Goal: Task Accomplishment & Management: Use online tool/utility

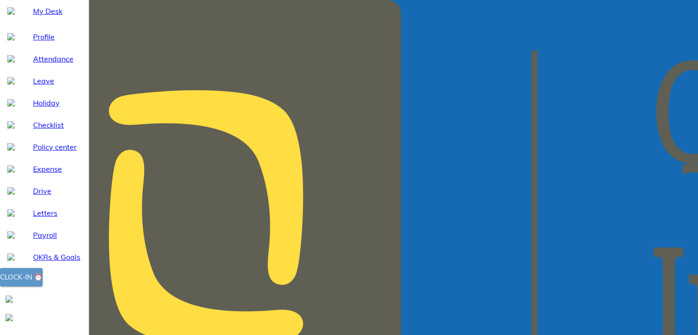
click at [43, 283] on div "Clock-in ⏰" at bounding box center [21, 277] width 43 height 12
